Goal: Entertainment & Leisure: Browse casually

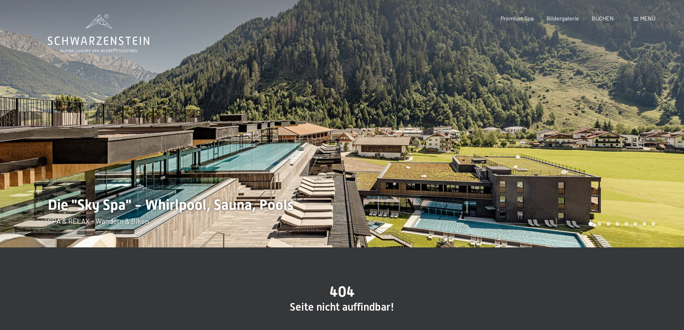
click at [644, 18] on span "Menü" at bounding box center [648, 18] width 15 height 7
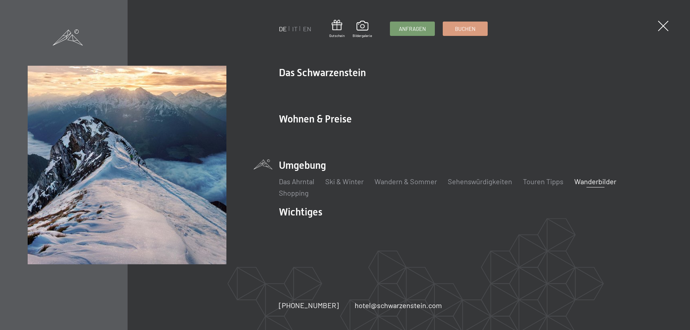
click at [601, 179] on link "Wanderbilder" at bounding box center [595, 181] width 42 height 9
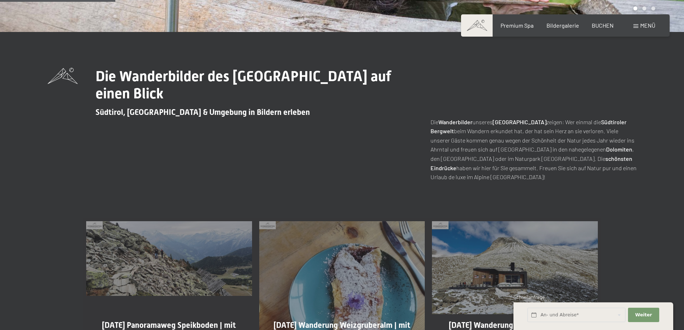
scroll to position [323, 0]
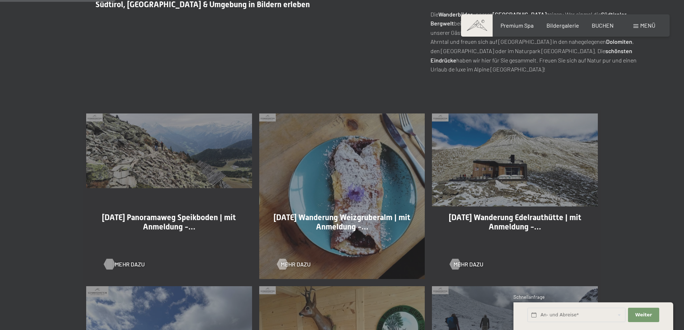
click at [126, 264] on span "Mehr dazu" at bounding box center [130, 264] width 30 height 8
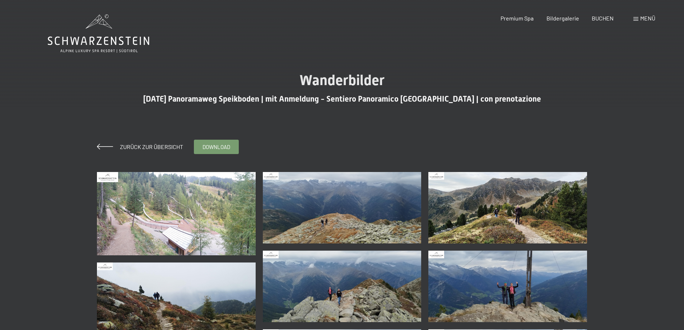
click at [201, 214] on img at bounding box center [176, 213] width 159 height 83
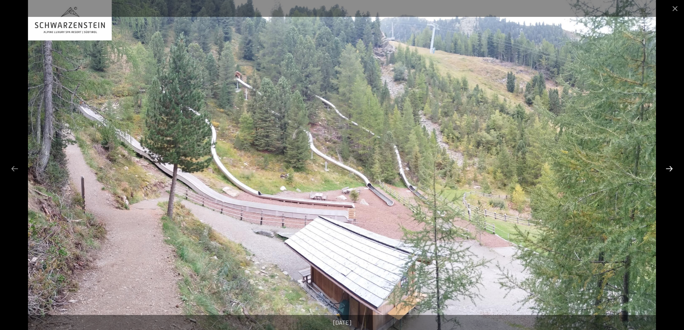
click at [665, 170] on button "Next slide" at bounding box center [669, 169] width 15 height 14
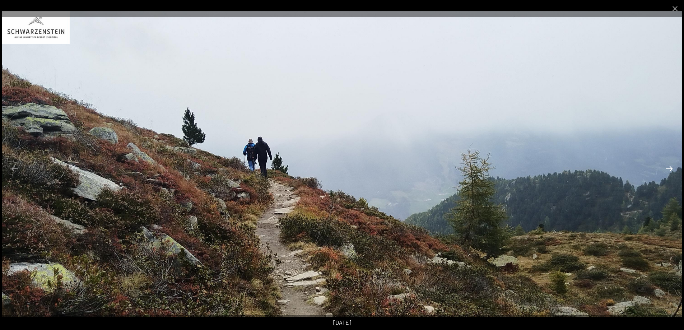
click at [665, 170] on button "Next slide" at bounding box center [669, 169] width 15 height 14
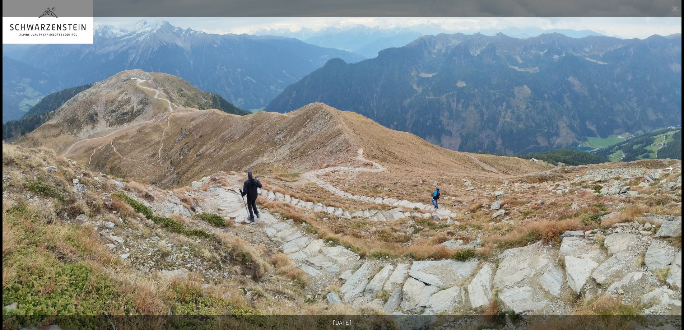
click at [665, 170] on button "Next slide" at bounding box center [669, 169] width 15 height 14
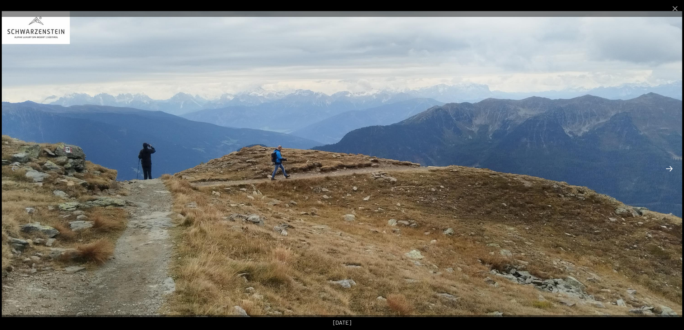
click at [665, 170] on button "Next slide" at bounding box center [669, 169] width 15 height 14
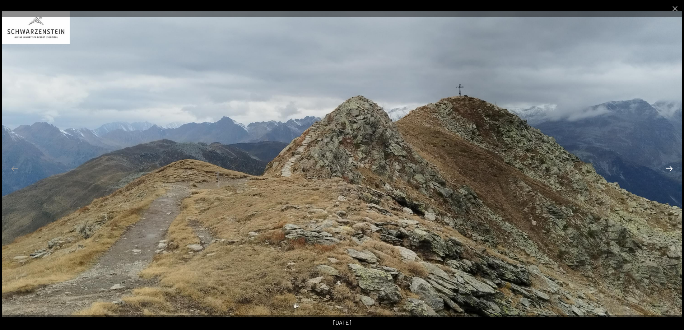
click at [665, 170] on button "Next slide" at bounding box center [669, 169] width 15 height 14
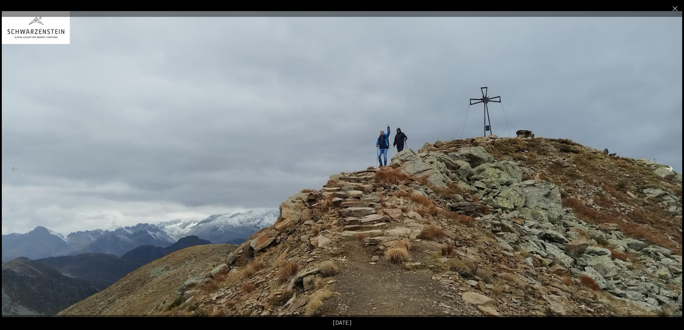
click at [665, 170] on button "Next slide" at bounding box center [669, 169] width 15 height 14
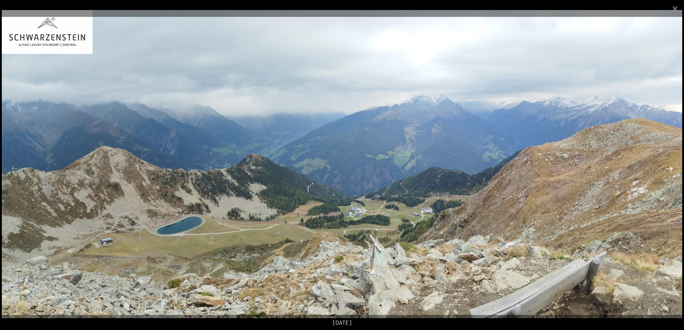
click at [665, 170] on button "Next slide" at bounding box center [669, 169] width 15 height 14
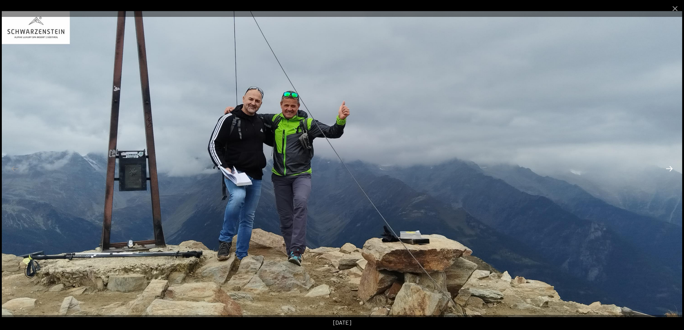
click at [665, 170] on button "Next slide" at bounding box center [669, 169] width 15 height 14
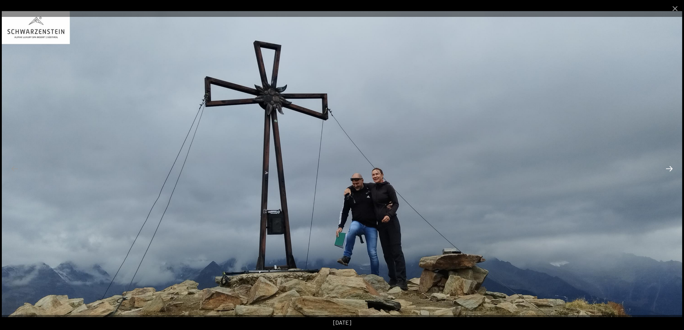
click at [665, 170] on button "Next slide" at bounding box center [669, 169] width 15 height 14
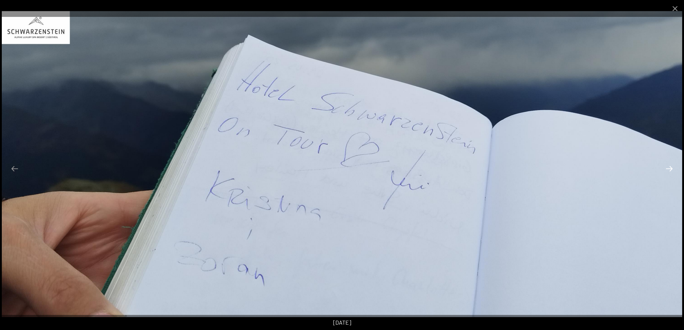
click at [665, 170] on button "Next slide" at bounding box center [669, 169] width 15 height 14
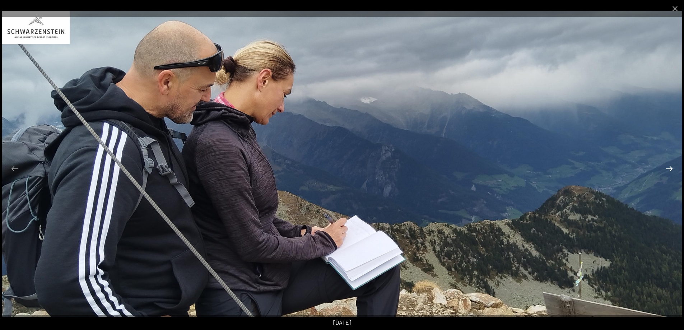
click at [665, 170] on button "Next slide" at bounding box center [669, 169] width 15 height 14
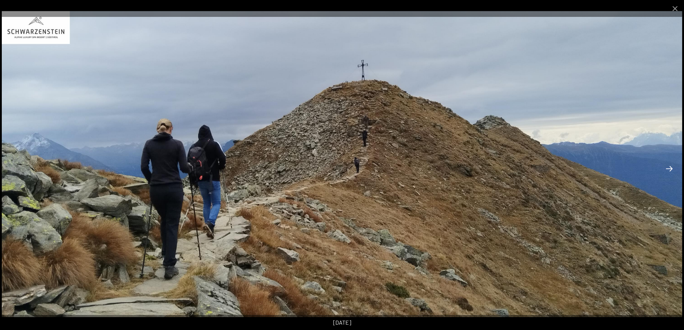
click at [665, 170] on button "Next slide" at bounding box center [669, 169] width 15 height 14
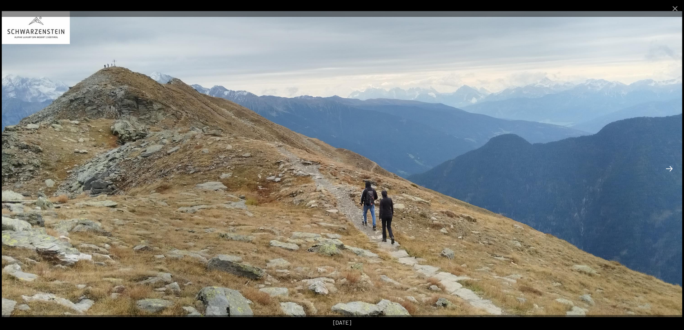
click at [665, 170] on button "Next slide" at bounding box center [669, 169] width 15 height 14
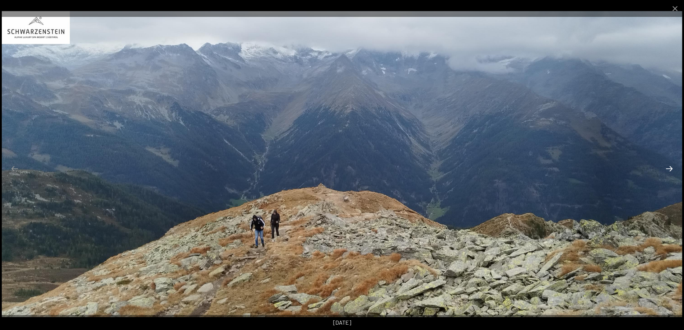
click at [665, 170] on button "Next slide" at bounding box center [669, 169] width 15 height 14
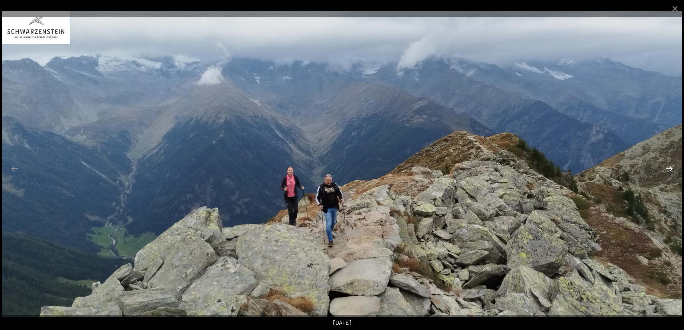
click at [665, 170] on button "Next slide" at bounding box center [669, 169] width 15 height 14
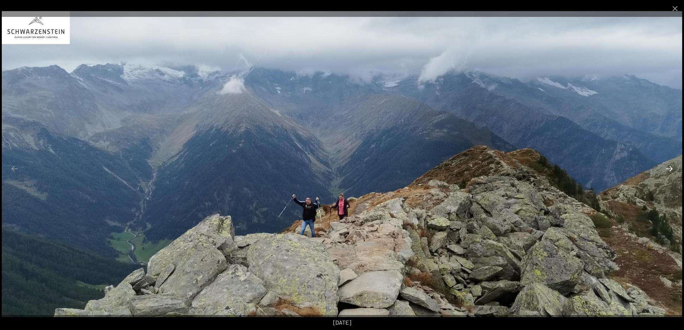
click at [665, 170] on button "Next slide" at bounding box center [669, 169] width 15 height 14
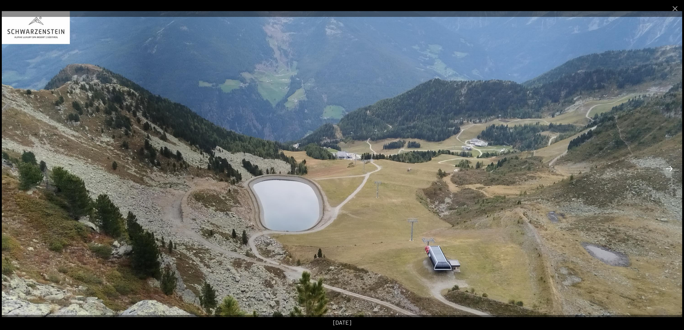
click at [665, 170] on button "Next slide" at bounding box center [669, 169] width 15 height 14
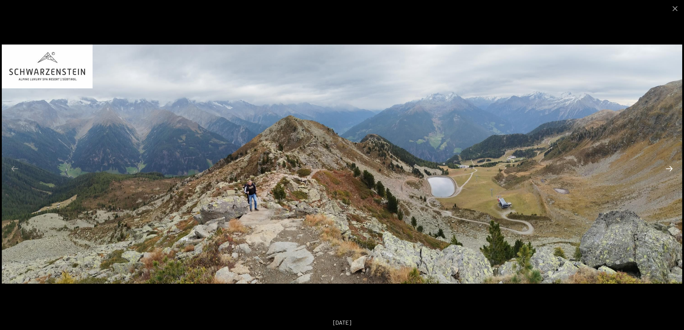
click at [665, 170] on button "Next slide" at bounding box center [669, 169] width 15 height 14
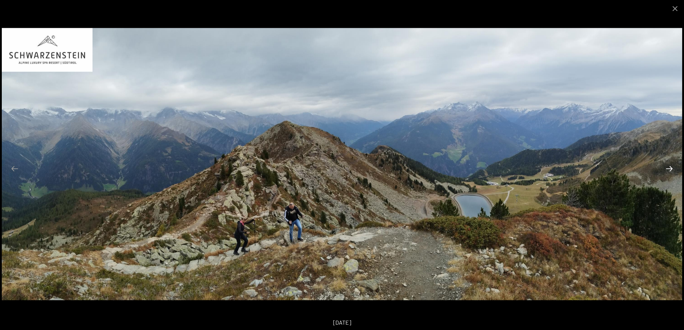
click at [665, 170] on button "Next slide" at bounding box center [669, 169] width 15 height 14
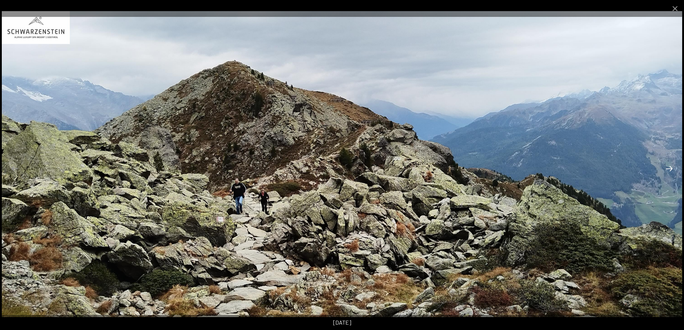
click at [665, 170] on button "Next slide" at bounding box center [669, 169] width 15 height 14
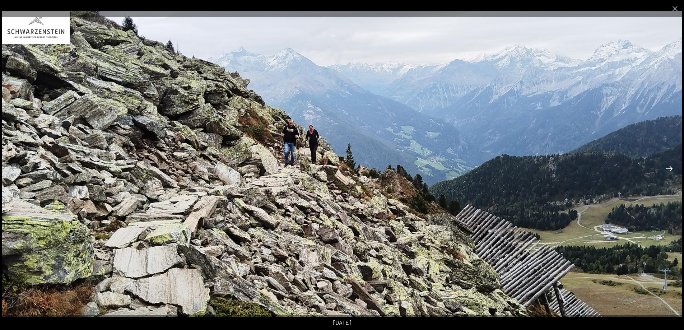
click at [665, 170] on button "Next slide" at bounding box center [669, 169] width 15 height 14
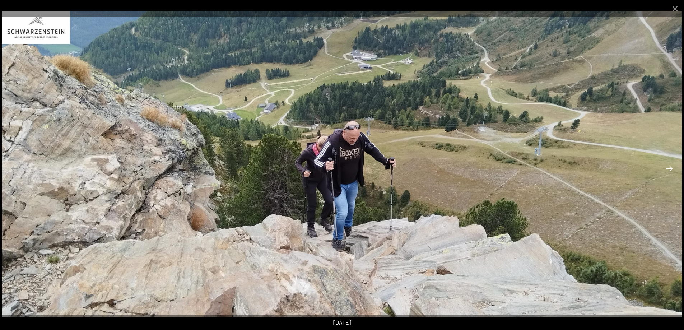
click at [665, 170] on button "Next slide" at bounding box center [669, 169] width 15 height 14
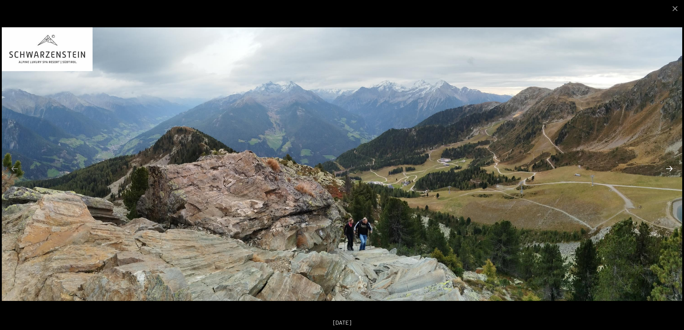
click at [665, 170] on button "Next slide" at bounding box center [669, 169] width 15 height 14
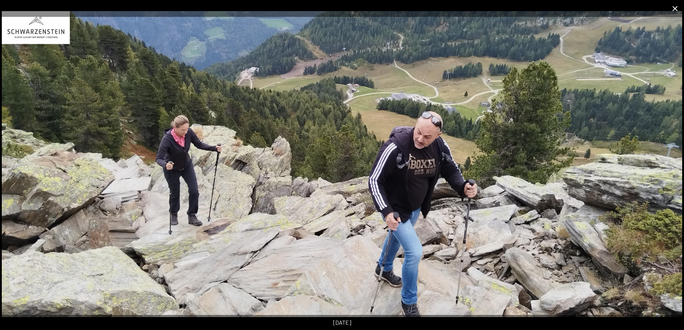
click at [675, 10] on button "Close gallery" at bounding box center [675, 8] width 18 height 17
